Goal: Communication & Community: Answer question/provide support

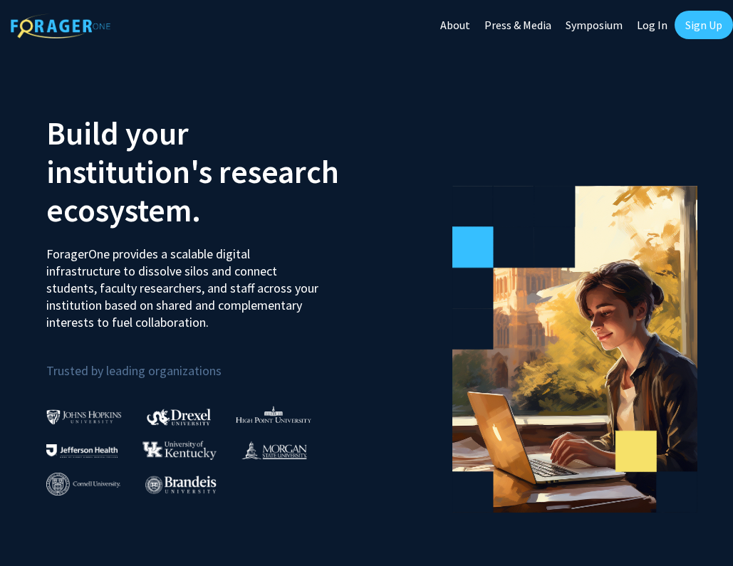
click at [652, 21] on link "Log In" at bounding box center [651, 25] width 45 height 50
select select
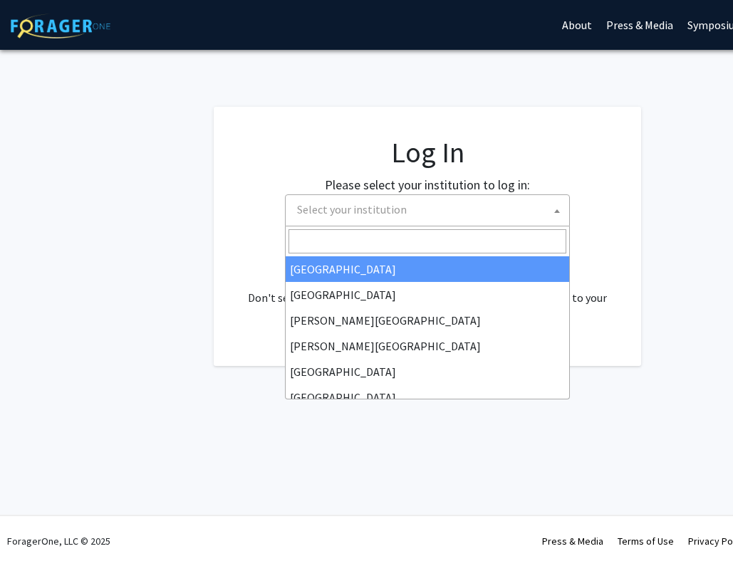
click at [409, 208] on span "Select your institution" at bounding box center [430, 209] width 278 height 29
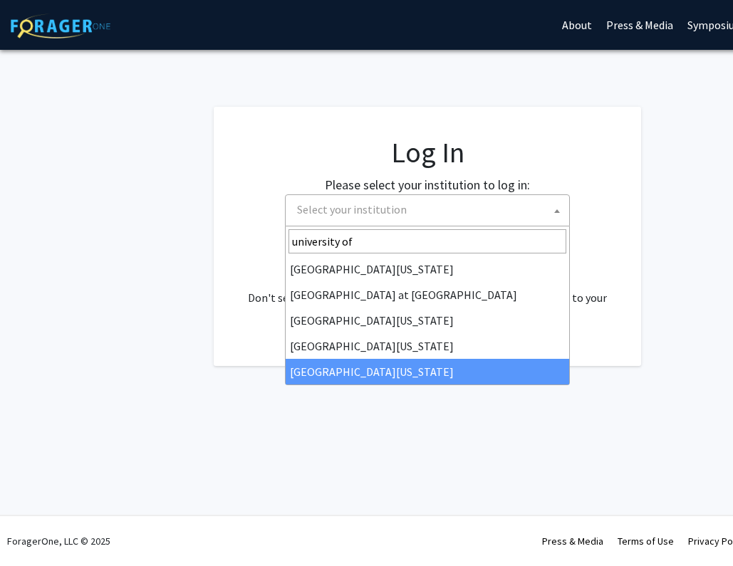
type input "university of"
select select "33"
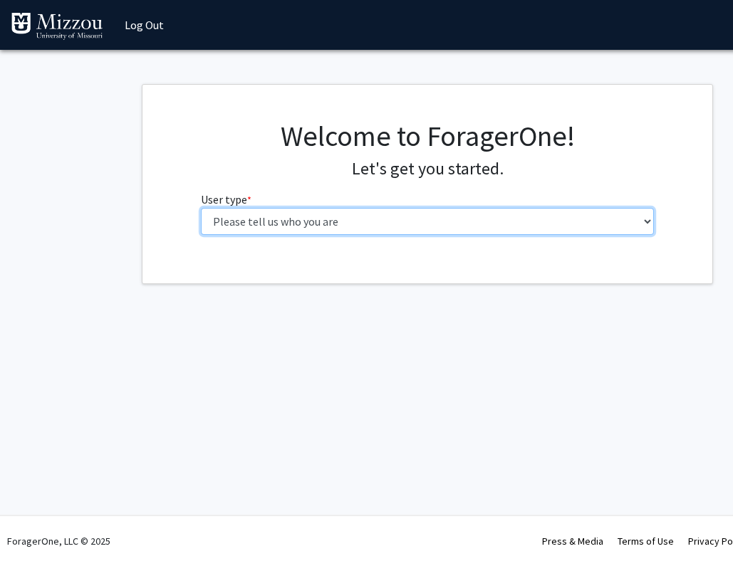
select select "1: undergrad"
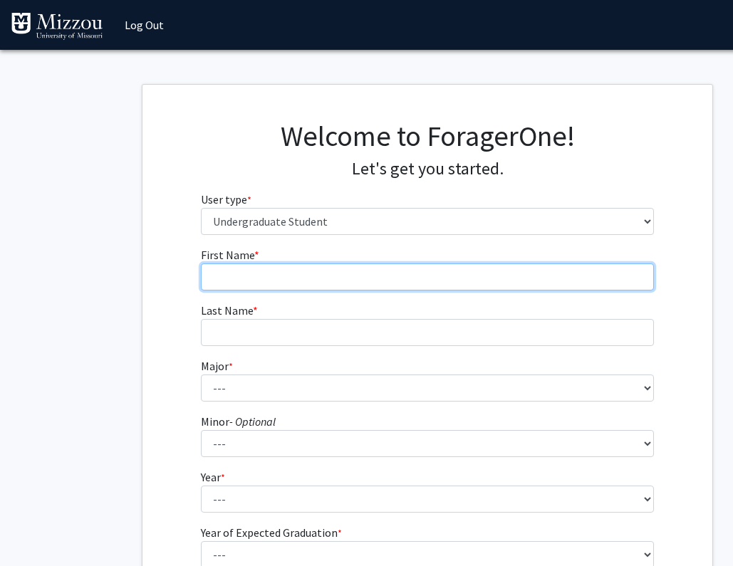
click at [436, 277] on input "First Name * required" at bounding box center [428, 276] width 454 height 27
type input "Jennica"
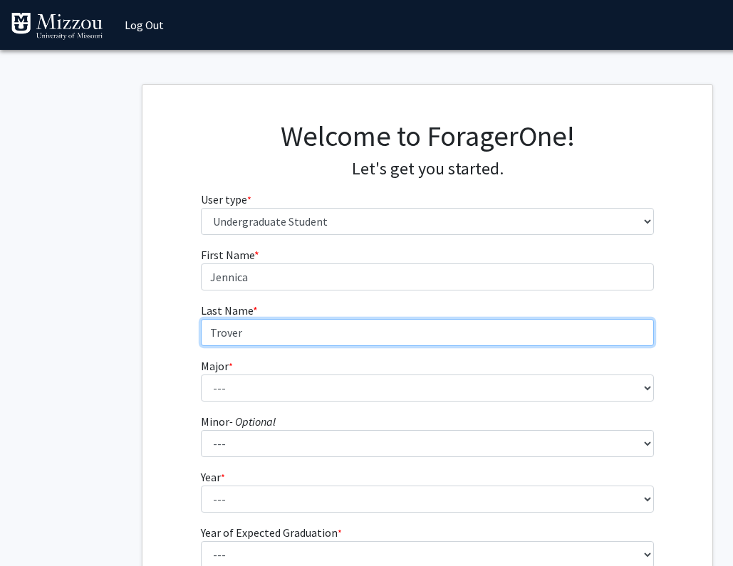
type input "Trover"
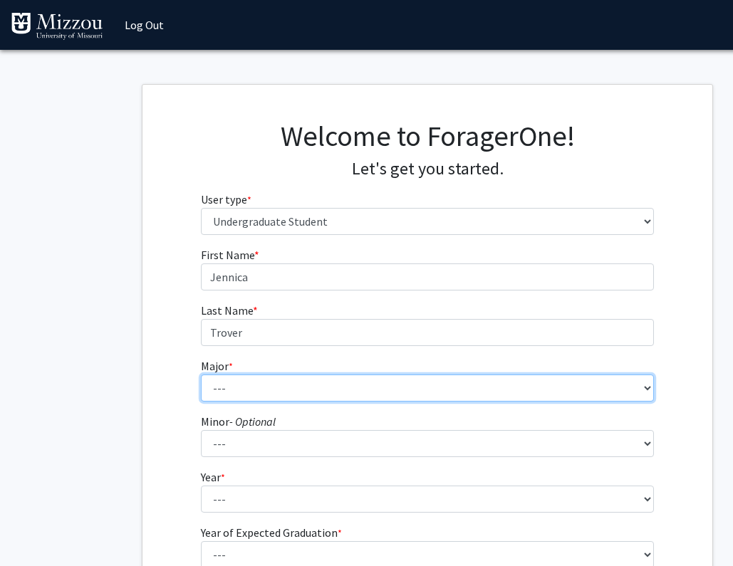
select select "135: 2628"
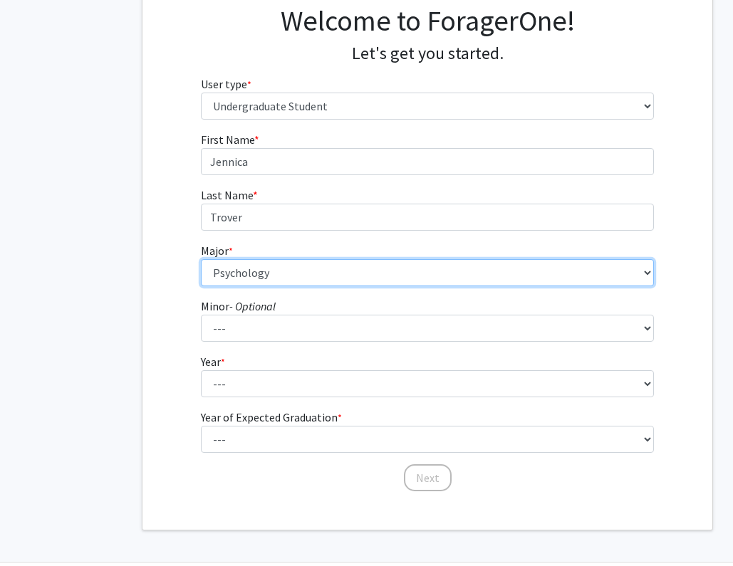
scroll to position [137, 0]
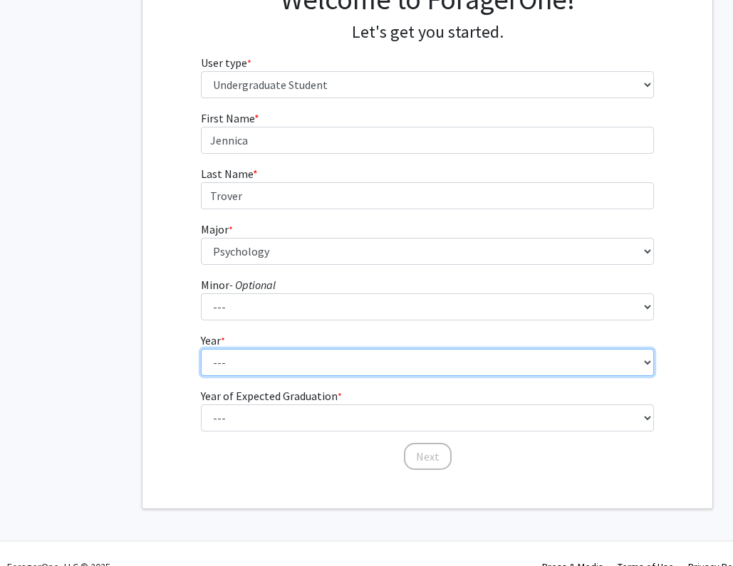
select select "4: senior"
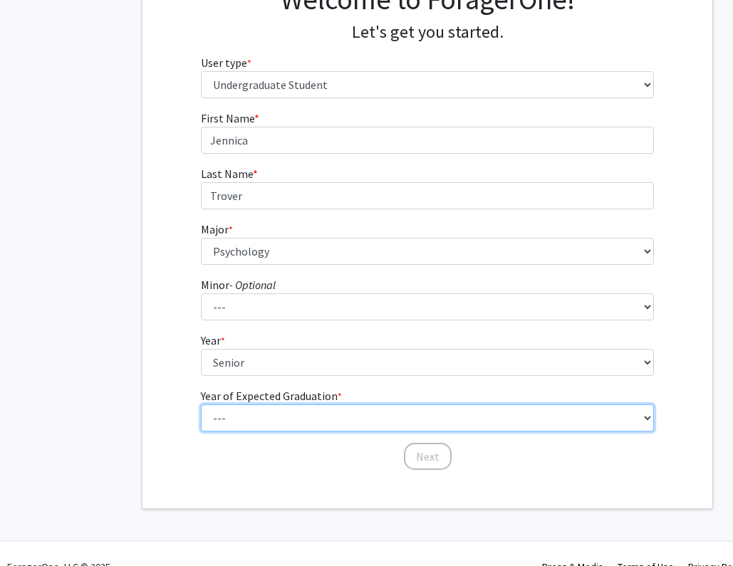
select select "2: 2026"
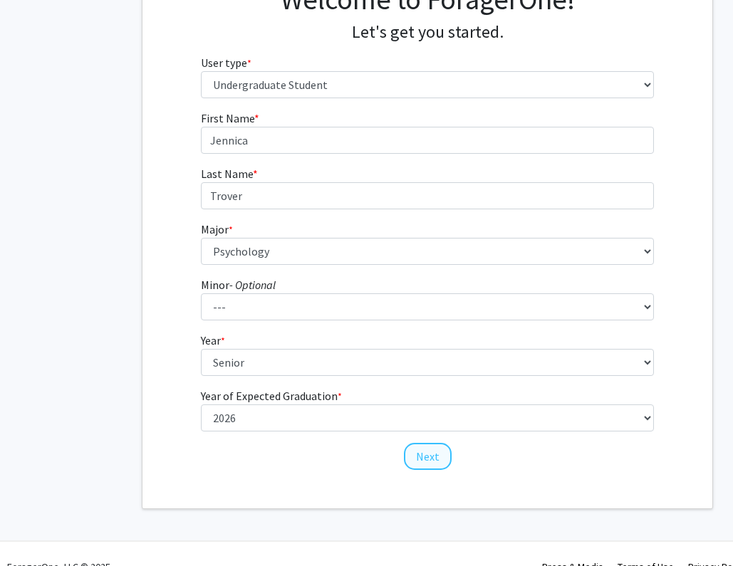
click at [421, 461] on button "Next" at bounding box center [428, 456] width 48 height 27
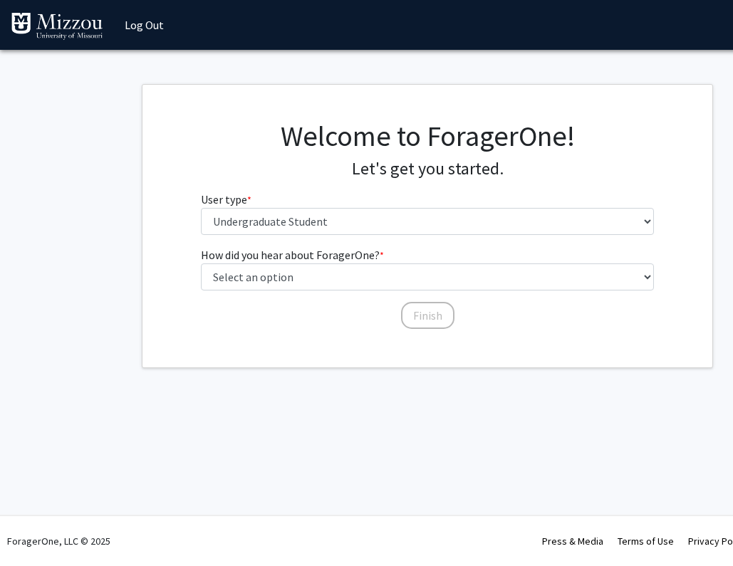
scroll to position [0, 0]
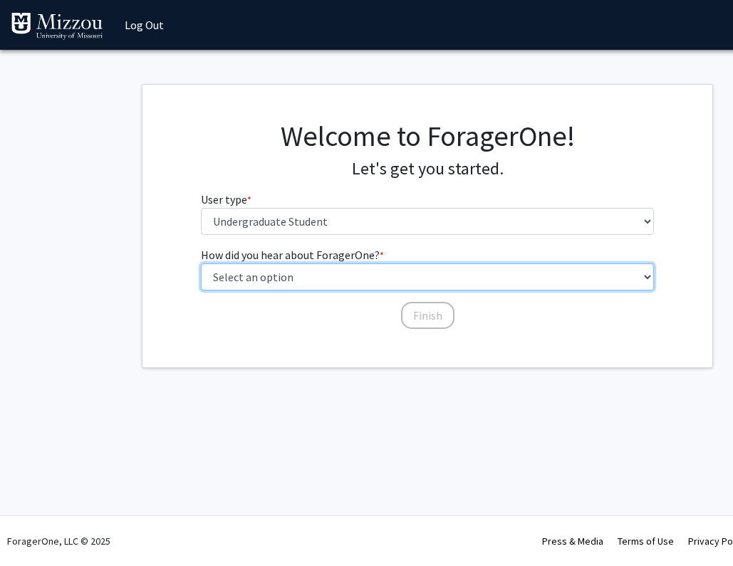
select select "2: faculty_recommendation"
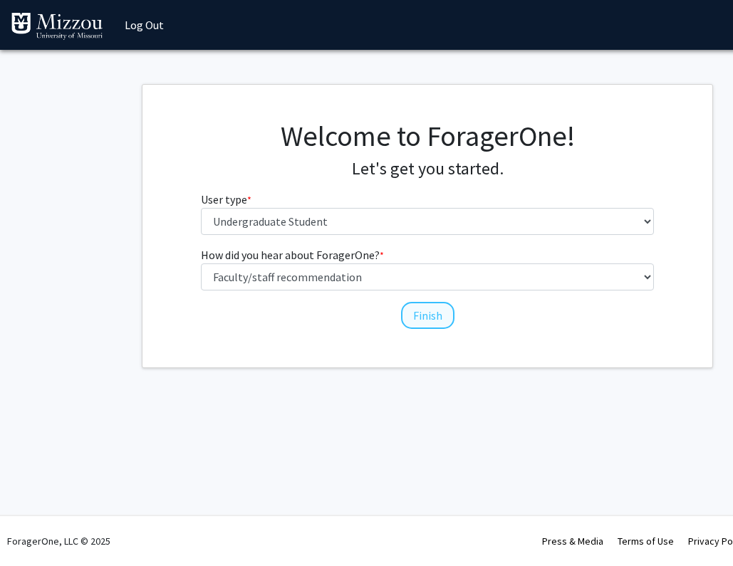
click at [436, 310] on button "Finish" at bounding box center [427, 315] width 53 height 27
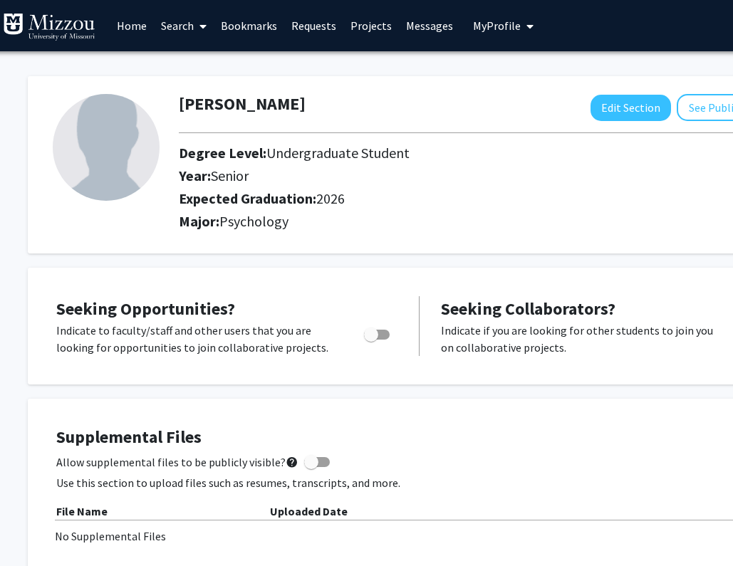
scroll to position [0, 8]
click at [192, 28] on link "Search" at bounding box center [184, 26] width 60 height 50
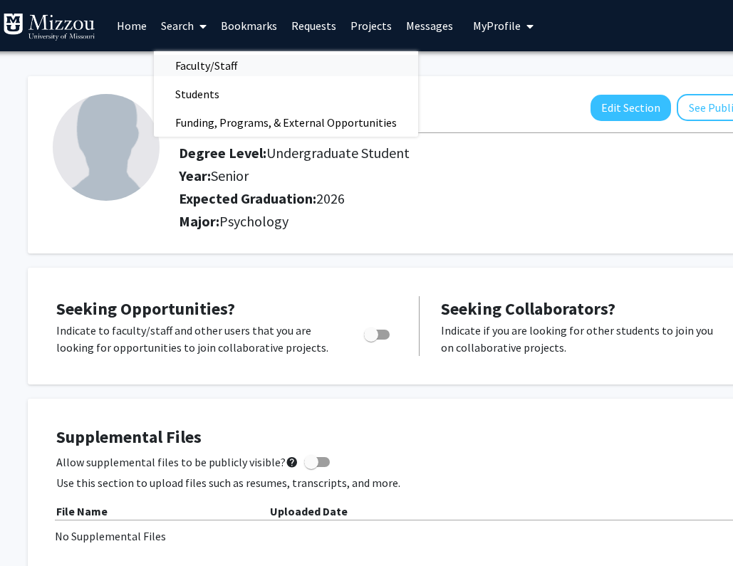
click at [197, 66] on span "Faculty/Staff" at bounding box center [206, 65] width 105 height 28
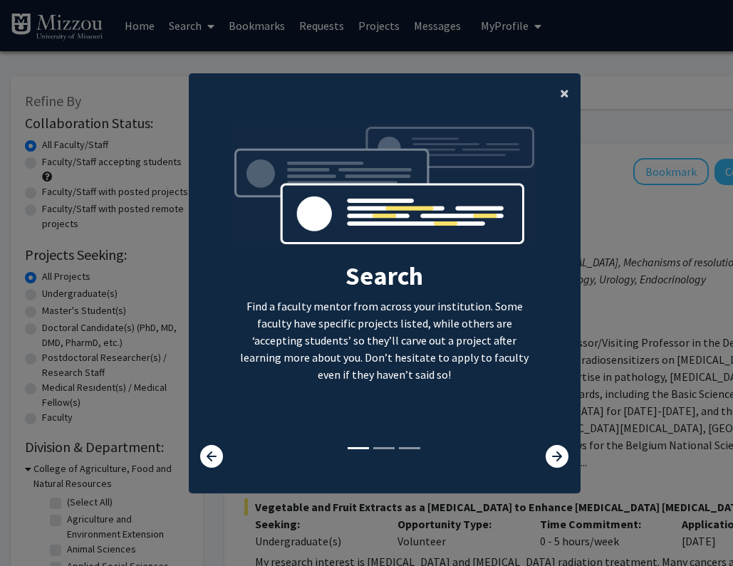
click at [561, 82] on span "×" at bounding box center [564, 93] width 9 height 22
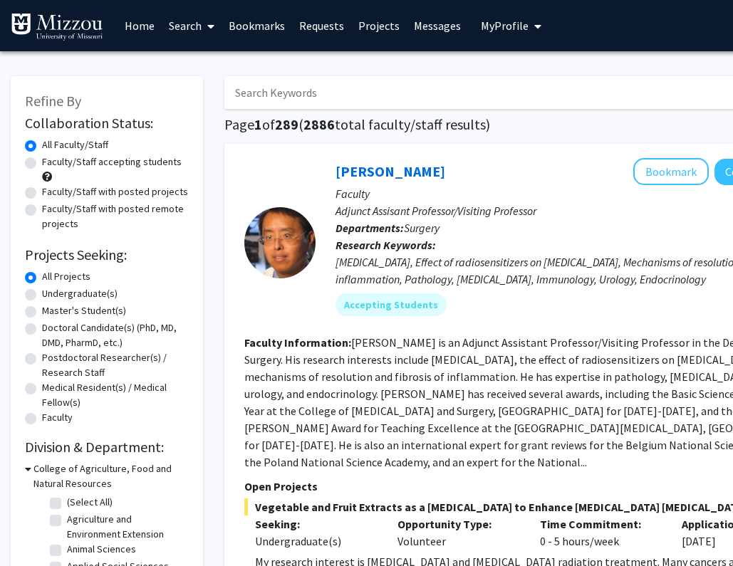
click at [318, 98] on input "Search Keywords" at bounding box center [503, 92] width 559 height 33
paste input "Dr. Ellis-Kalton"
type input "Dr. Ellis-Kalton"
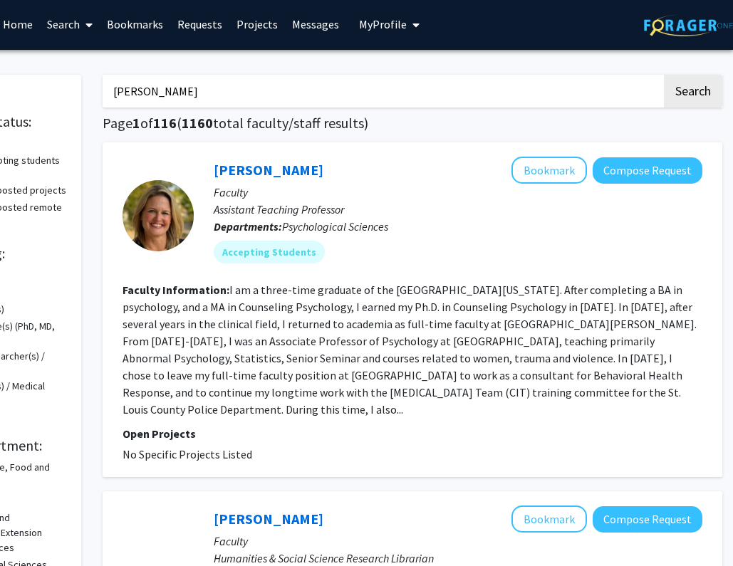
scroll to position [1, 122]
click at [269, 172] on link "Carrie Ellis-Kalton" at bounding box center [269, 170] width 110 height 18
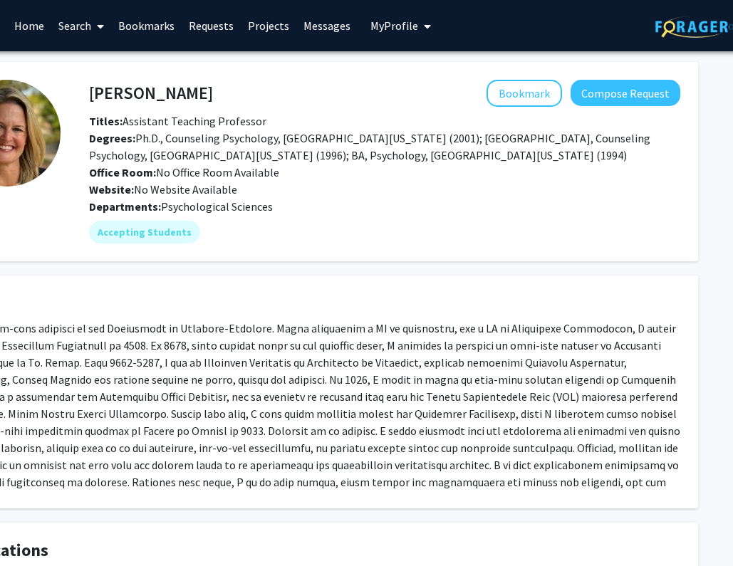
scroll to position [0, 110]
click at [611, 99] on button "Compose Request" at bounding box center [625, 93] width 110 height 26
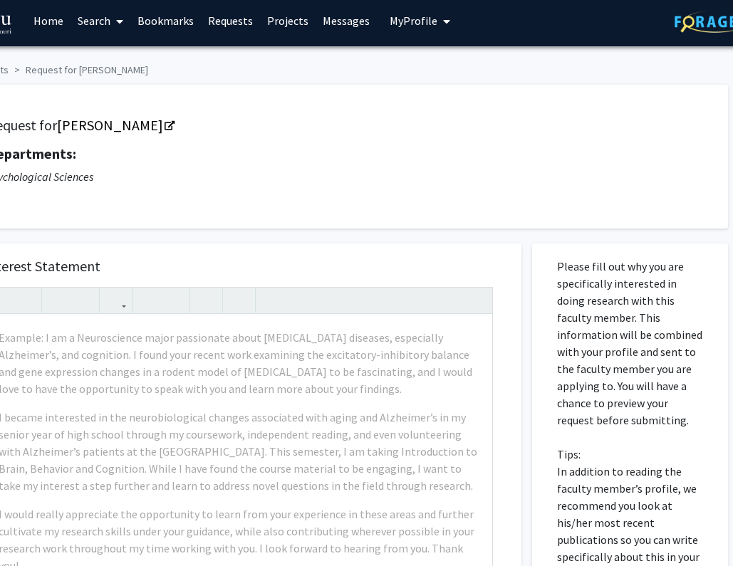
scroll to position [5, 0]
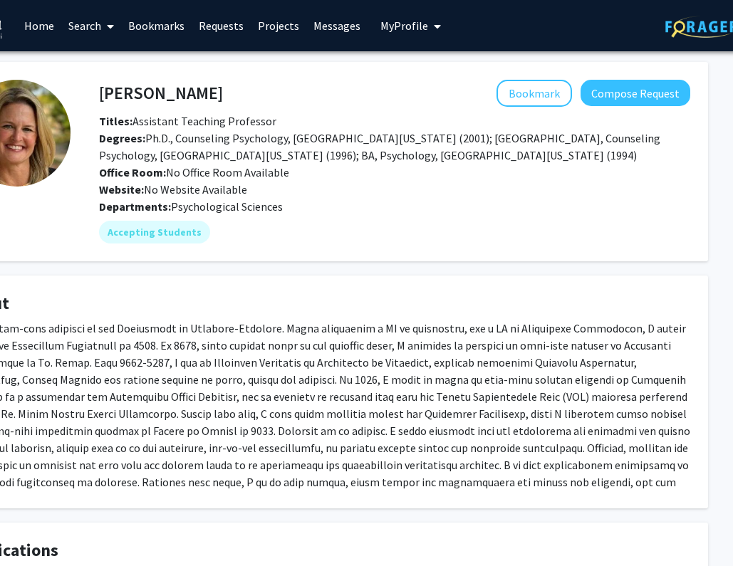
scroll to position [0, 122]
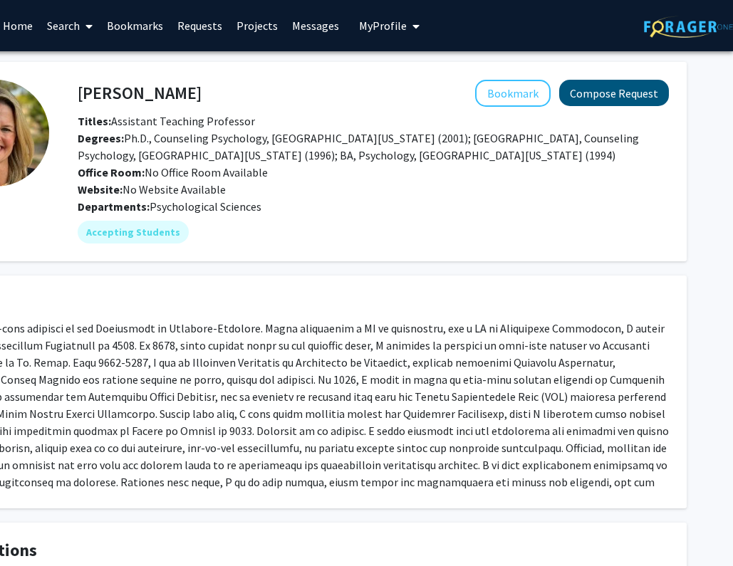
click at [622, 100] on button "Compose Request" at bounding box center [614, 93] width 110 height 26
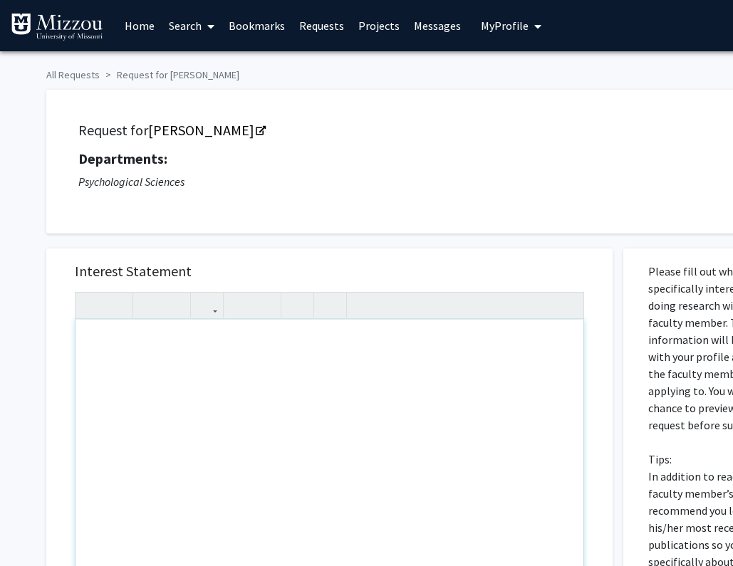
click at [198, 374] on div "Note to users with screen readers: Please press Alt+0 or Option+0 to deactivate…" at bounding box center [329, 483] width 508 height 326
paste div "Note to users with screen readers: Please press Alt+0 or Option+0 to deactivate…"
type textarea "<p>PSYCH-1030-01-55470-2025FS-EXPLOR PSYCH CAREERS</p><p>Assignments</p><br><p>…"
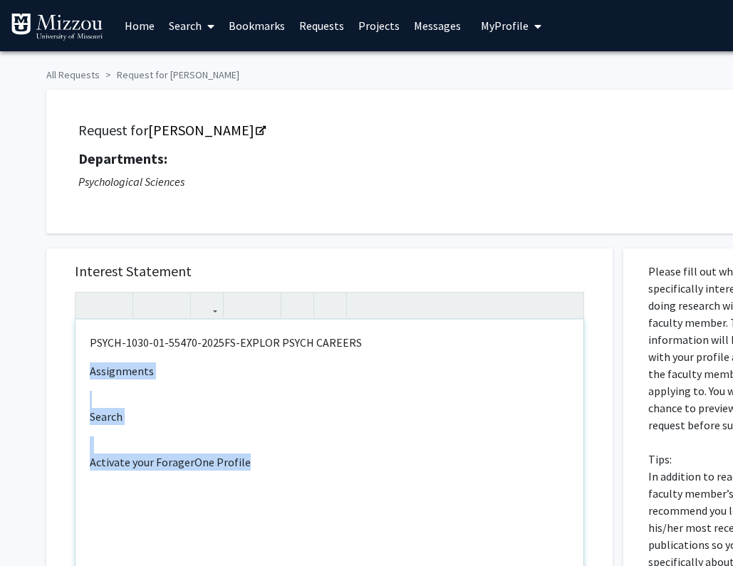
drag, startPoint x: 302, startPoint y: 468, endPoint x: 68, endPoint y: 377, distance: 250.7
click at [68, 377] on div "Interest Statement <p>PSYCH-1030-01-55470-2025FS-EXPLOR PSYCH CAREERS</p><p>Ass…" at bounding box center [330, 460] width 538 height 424
click at [209, 437] on div "PSYCH-1030-01-55470-2025FS-EXPLOR PSYCH CAREERS Assignments Search Activate you…" at bounding box center [329, 483] width 508 height 326
drag, startPoint x: 151, startPoint y: 465, endPoint x: 80, endPoint y: 414, distance: 87.3
click at [80, 414] on div "PSYCH-1030-01-55470-2025FS-EXPLOR PSYCH CAREERS Assignments Search Activate you…" at bounding box center [329, 483] width 508 height 326
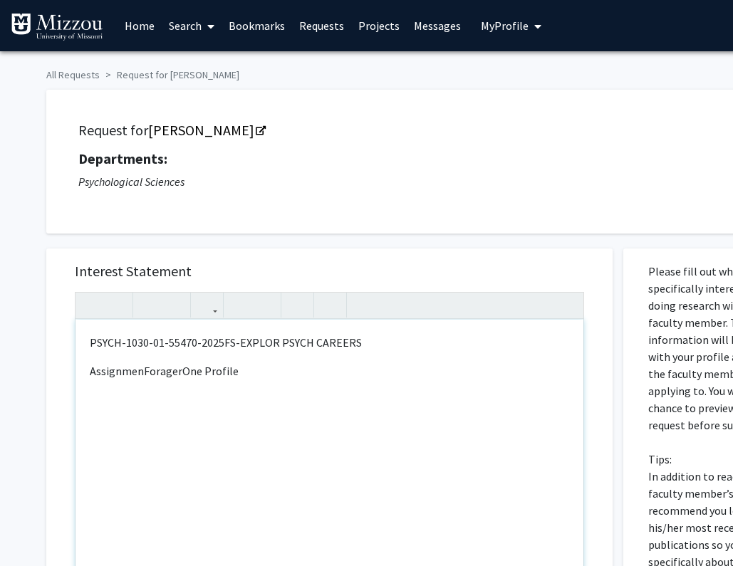
type textarea "<p>PSYCH-1030-01-55470-2025FS-EXPLOR PSYCH CAREERS</p><p>Assignment<span style=…"
click at [307, 376] on p "Assignment ForagerOne Profile" at bounding box center [329, 370] width 479 height 17
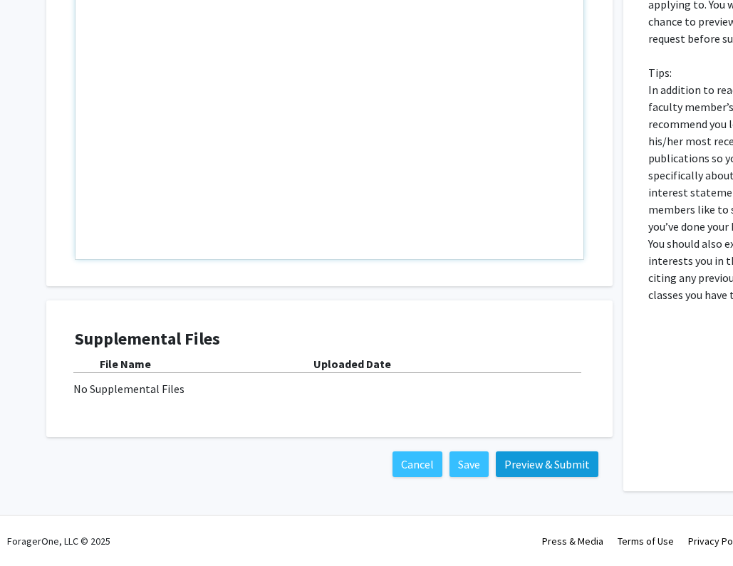
scroll to position [388, 0]
click at [562, 468] on button "Preview & Submit" at bounding box center [547, 464] width 103 height 26
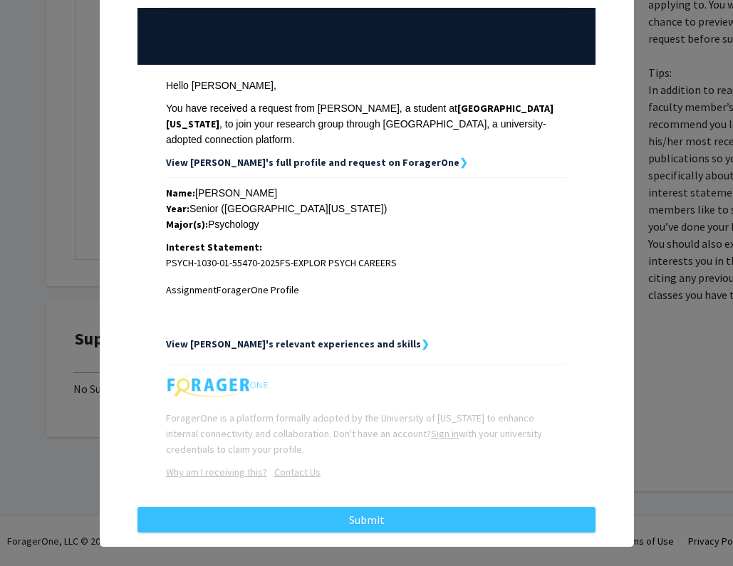
scroll to position [150, 0]
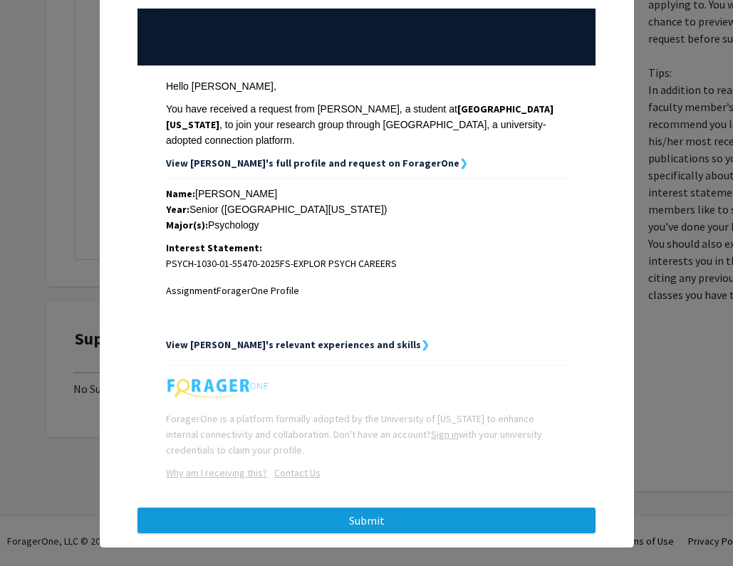
click at [355, 508] on button "Submit" at bounding box center [366, 521] width 458 height 26
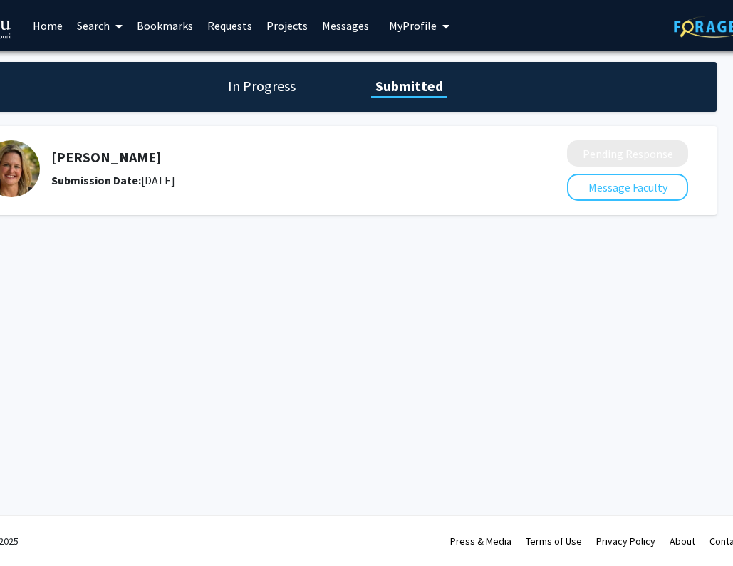
scroll to position [0, 93]
